Goal: Find specific page/section: Find specific page/section

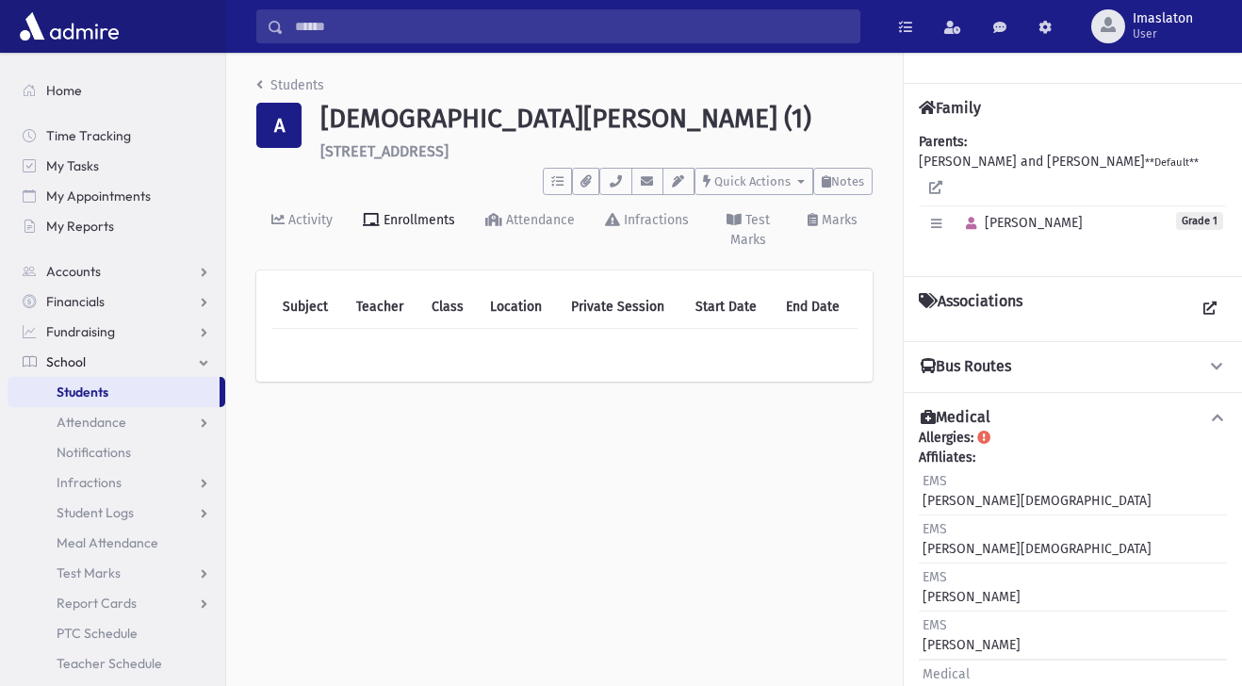
scroll to position [42, 0]
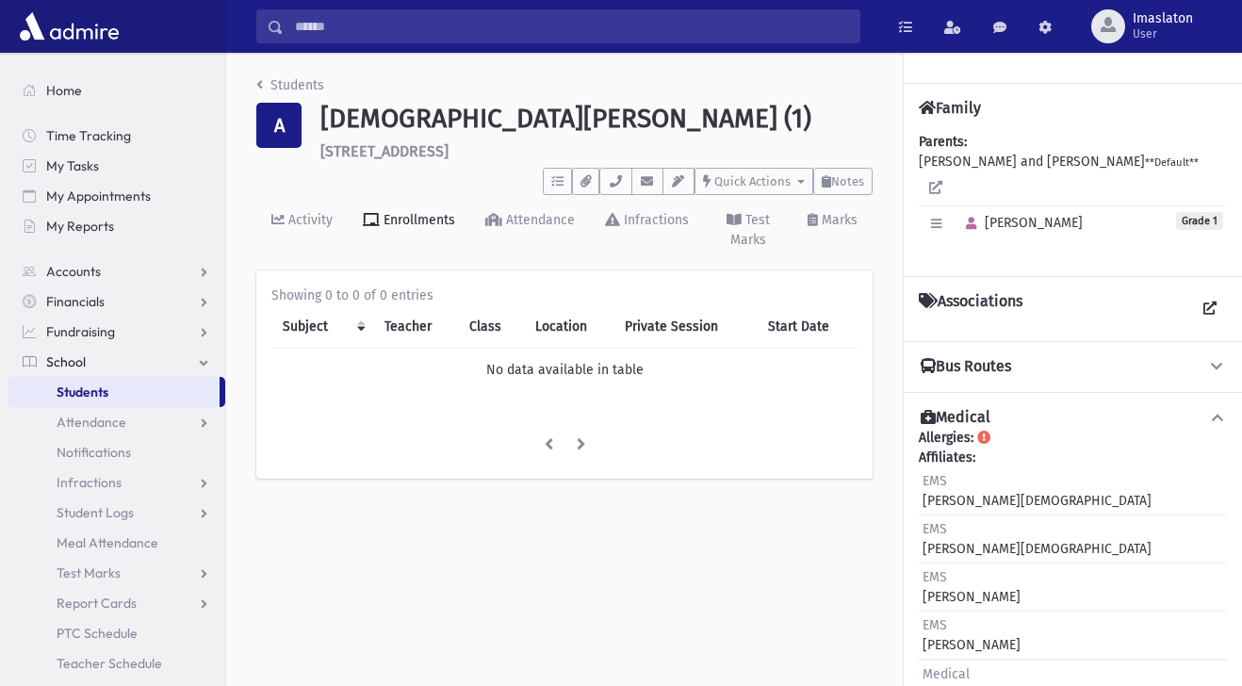
click at [90, 394] on span "Students" at bounding box center [83, 391] width 52 height 17
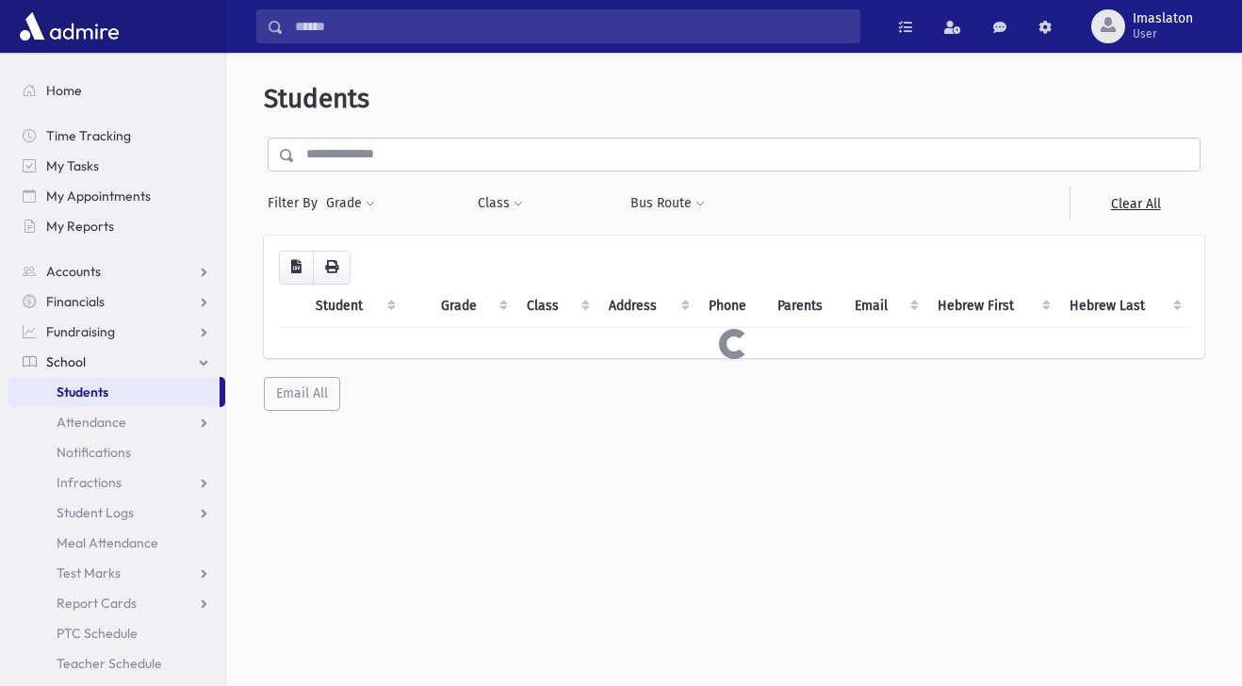
select select
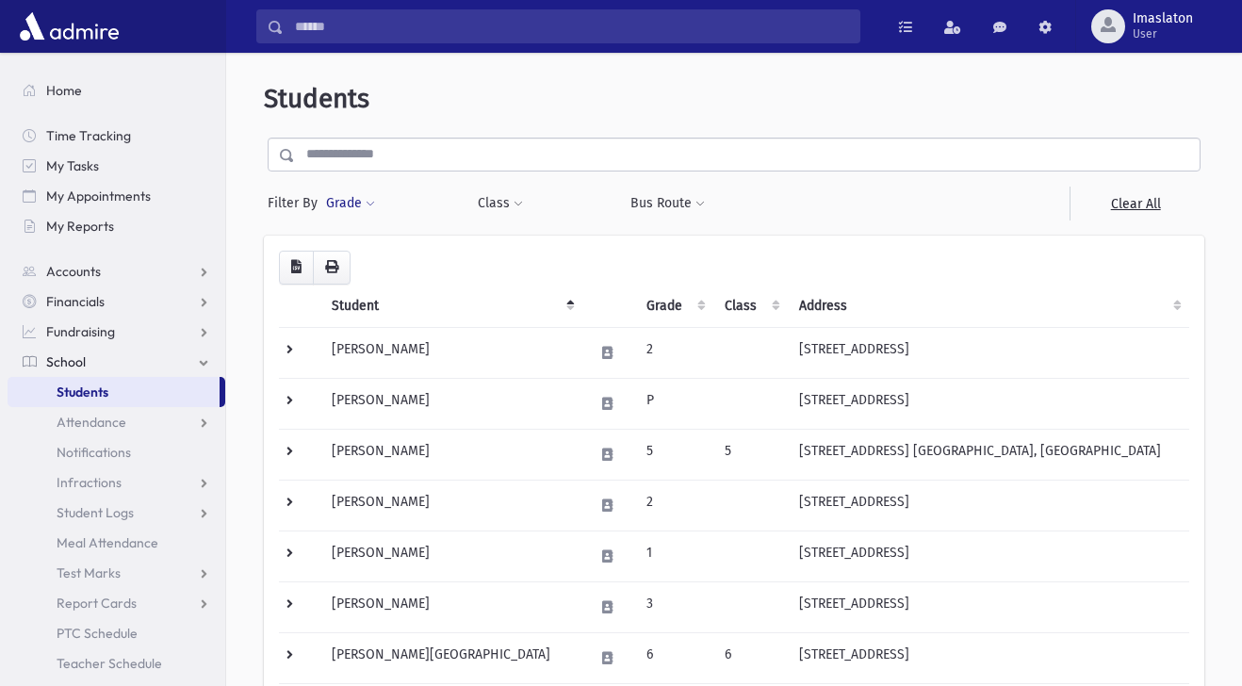
click at [351, 196] on button "Grade" at bounding box center [350, 204] width 51 height 34
click at [371, 265] on ul at bounding box center [435, 256] width 196 height 28
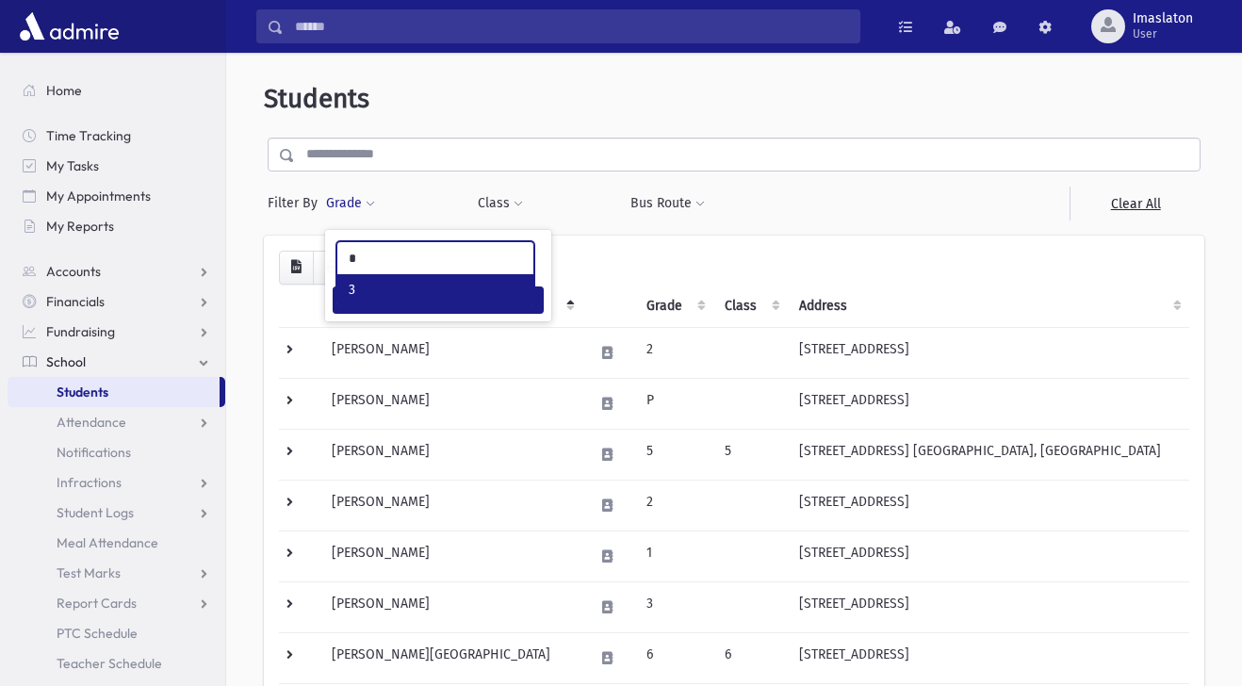
type input "*"
select select "*"
click at [389, 307] on button "Filter" at bounding box center [438, 299] width 211 height 27
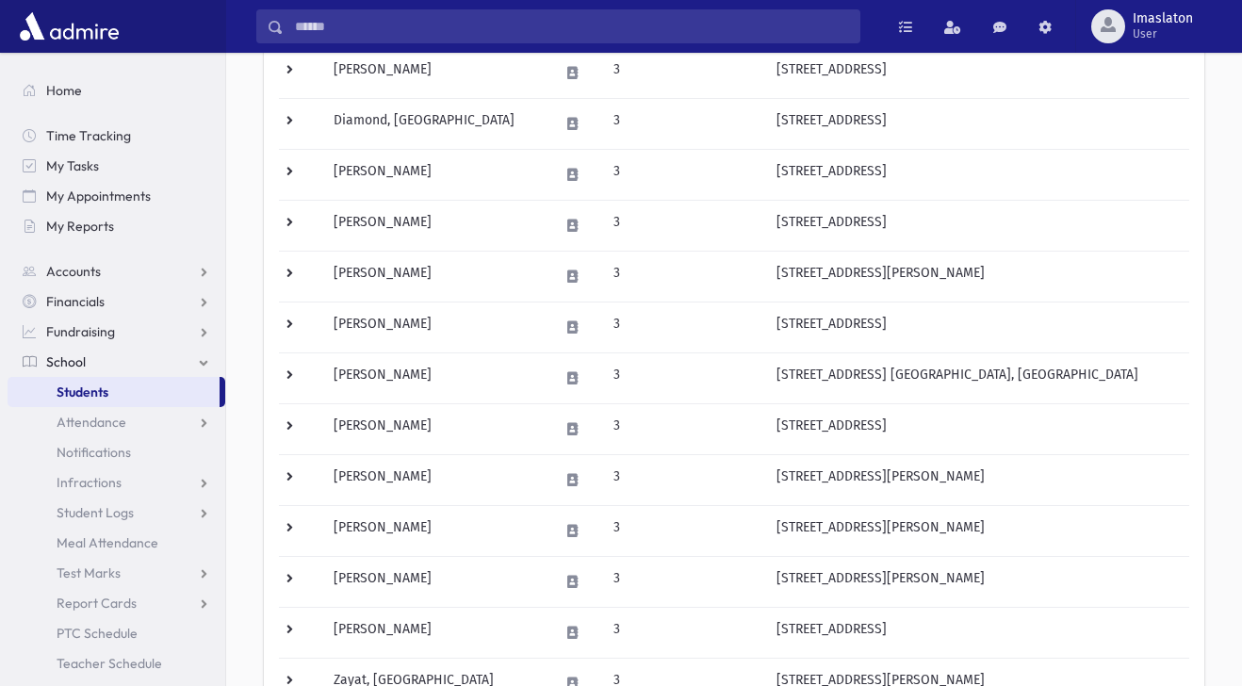
scroll to position [433, 0]
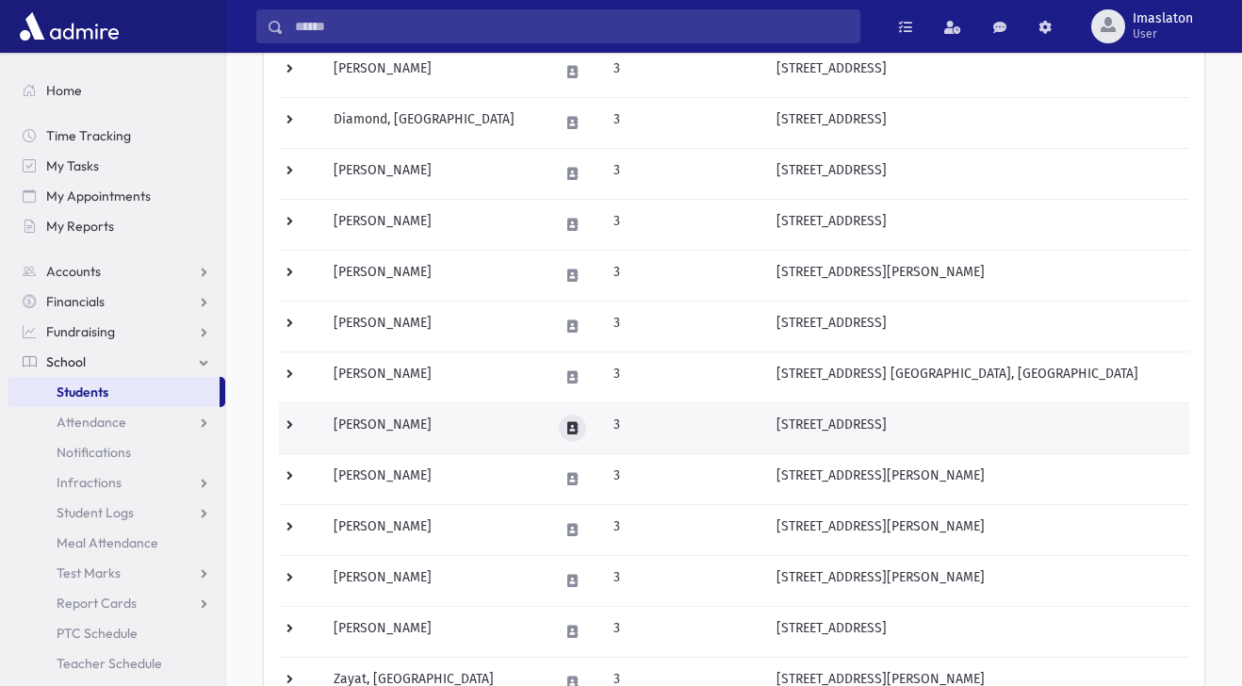
click at [567, 428] on icon at bounding box center [572, 428] width 10 height 12
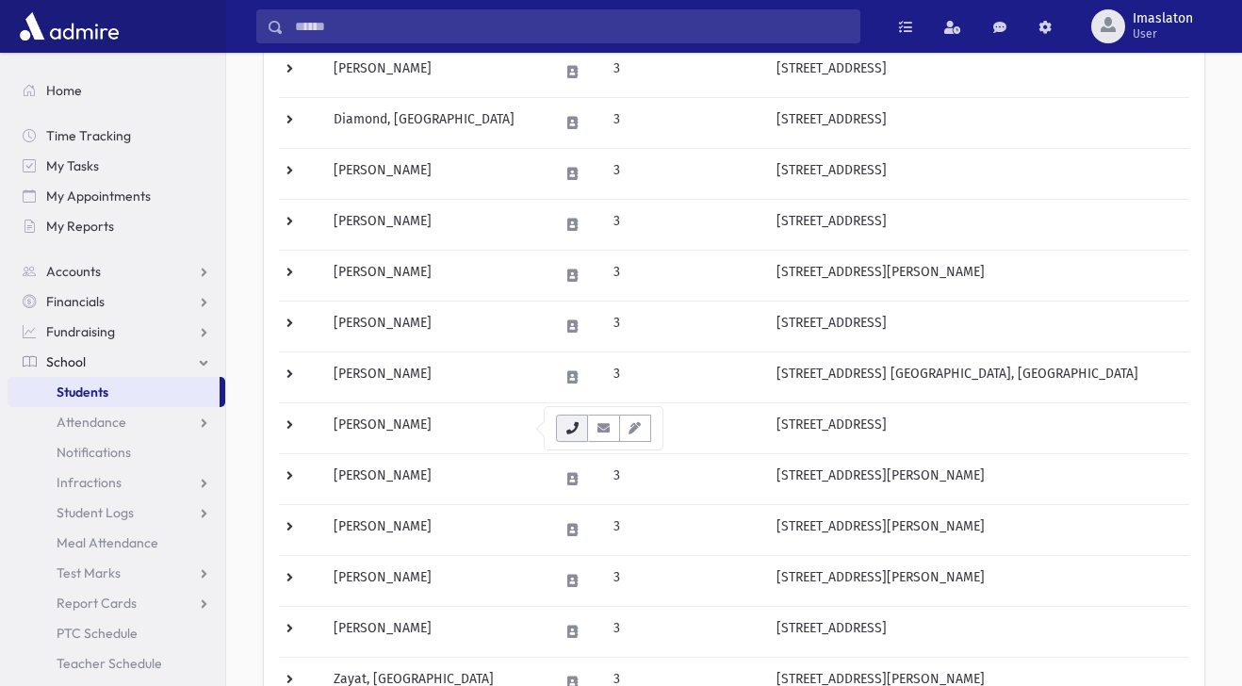
click at [571, 434] on button "button" at bounding box center [572, 428] width 32 height 27
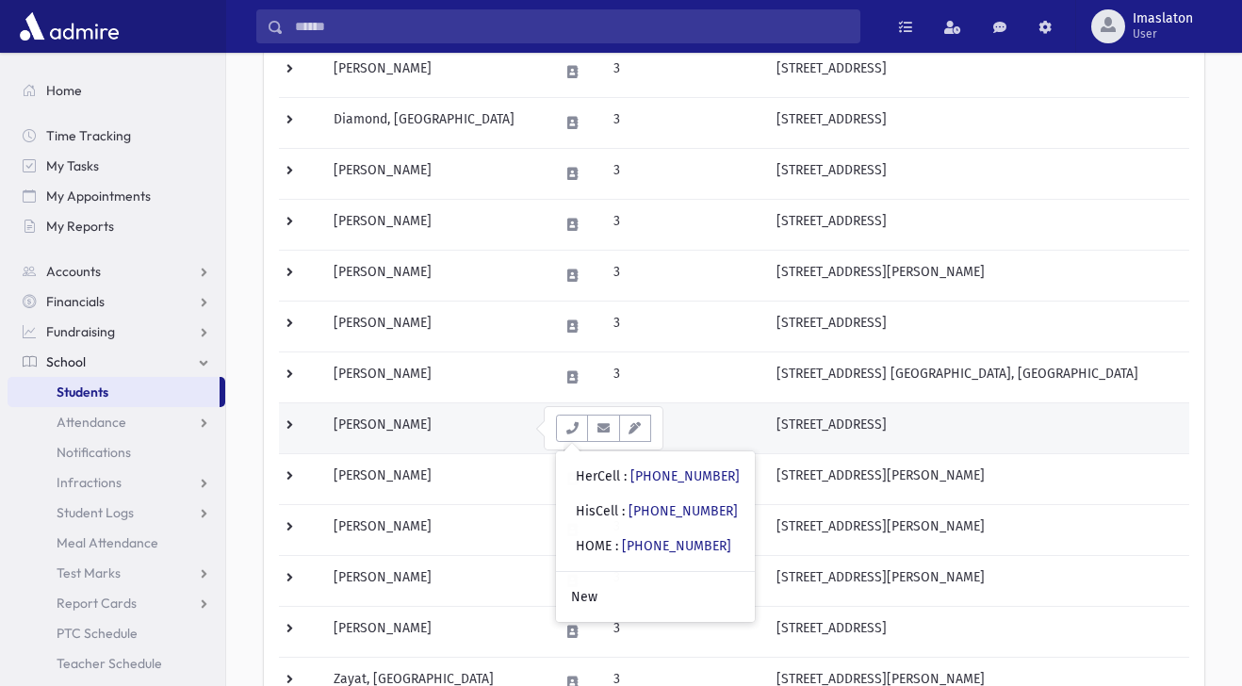
click at [407, 426] on td "Sakkal, Malka" at bounding box center [434, 427] width 224 height 51
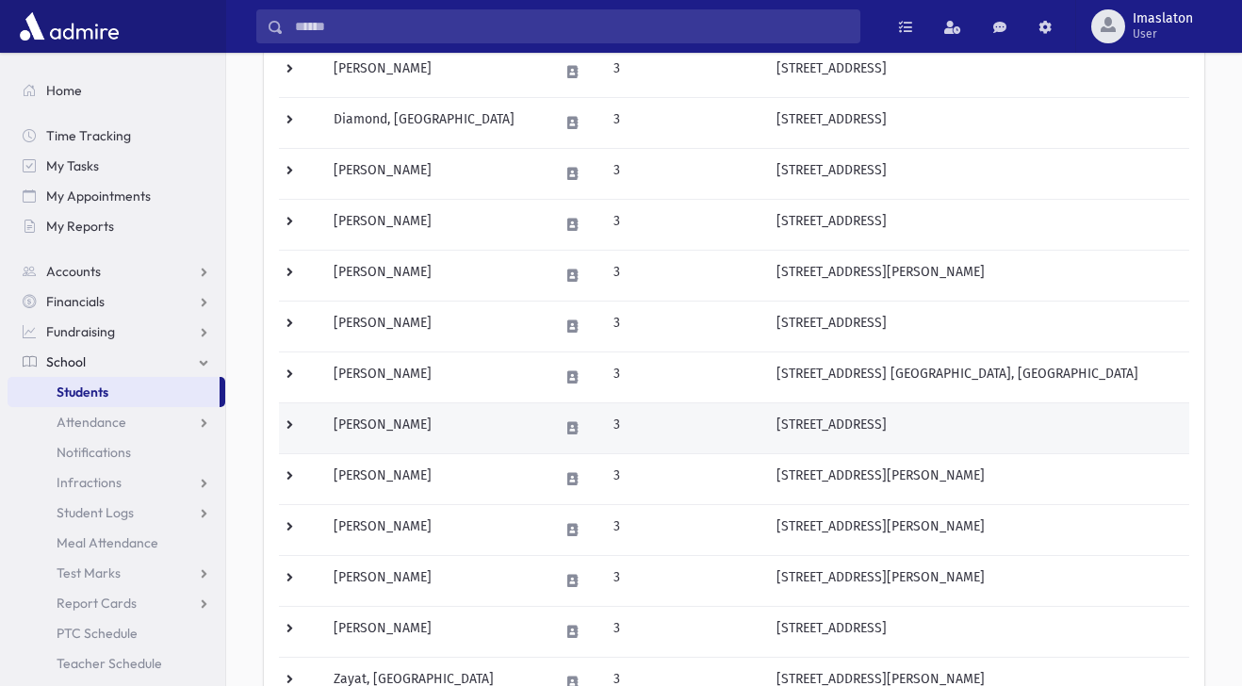
click at [407, 426] on td "Sakkal, Malka" at bounding box center [434, 427] width 224 height 51
click at [283, 421] on td at bounding box center [300, 427] width 43 height 51
